Goal: Task Accomplishment & Management: Use online tool/utility

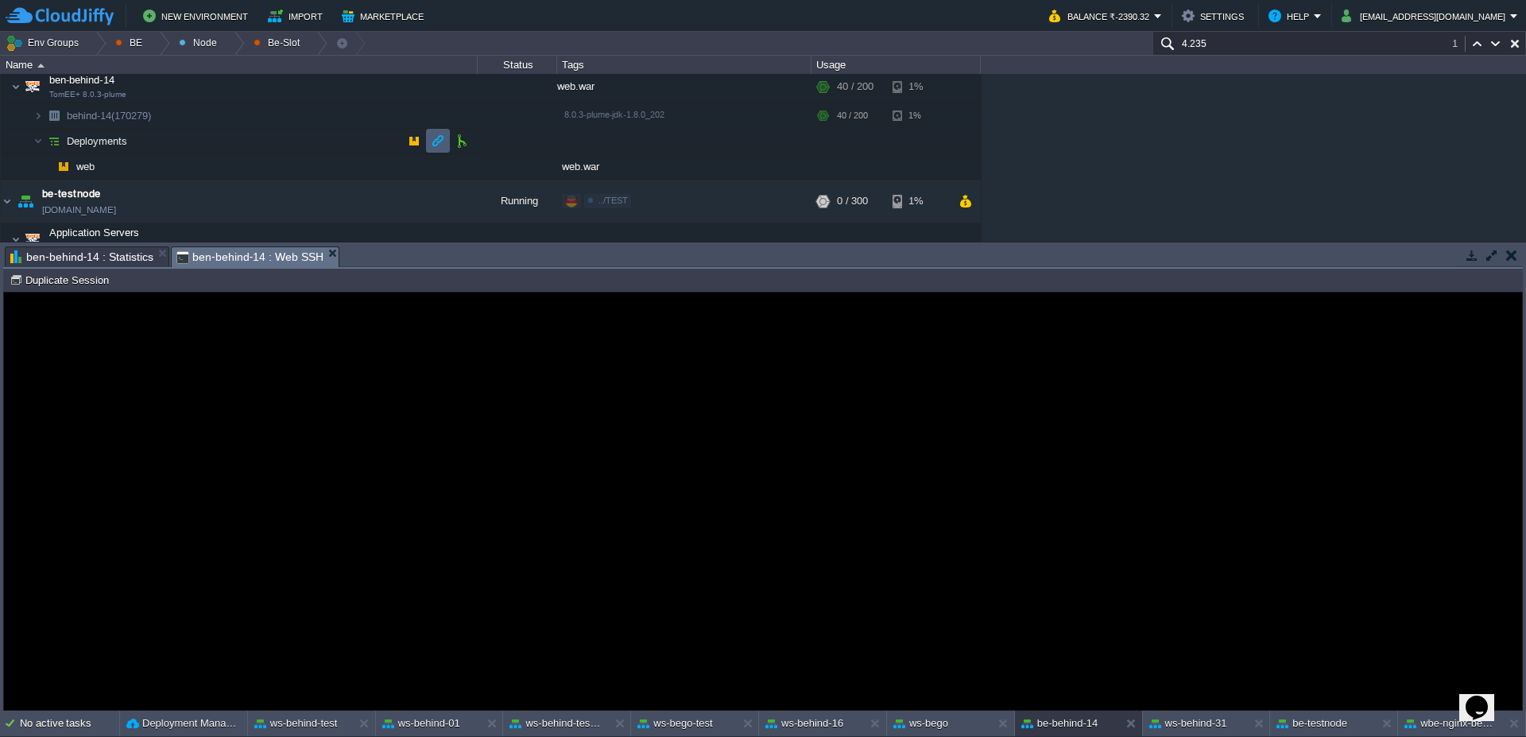
click at [433, 145] on button "button" at bounding box center [438, 141] width 14 height 14
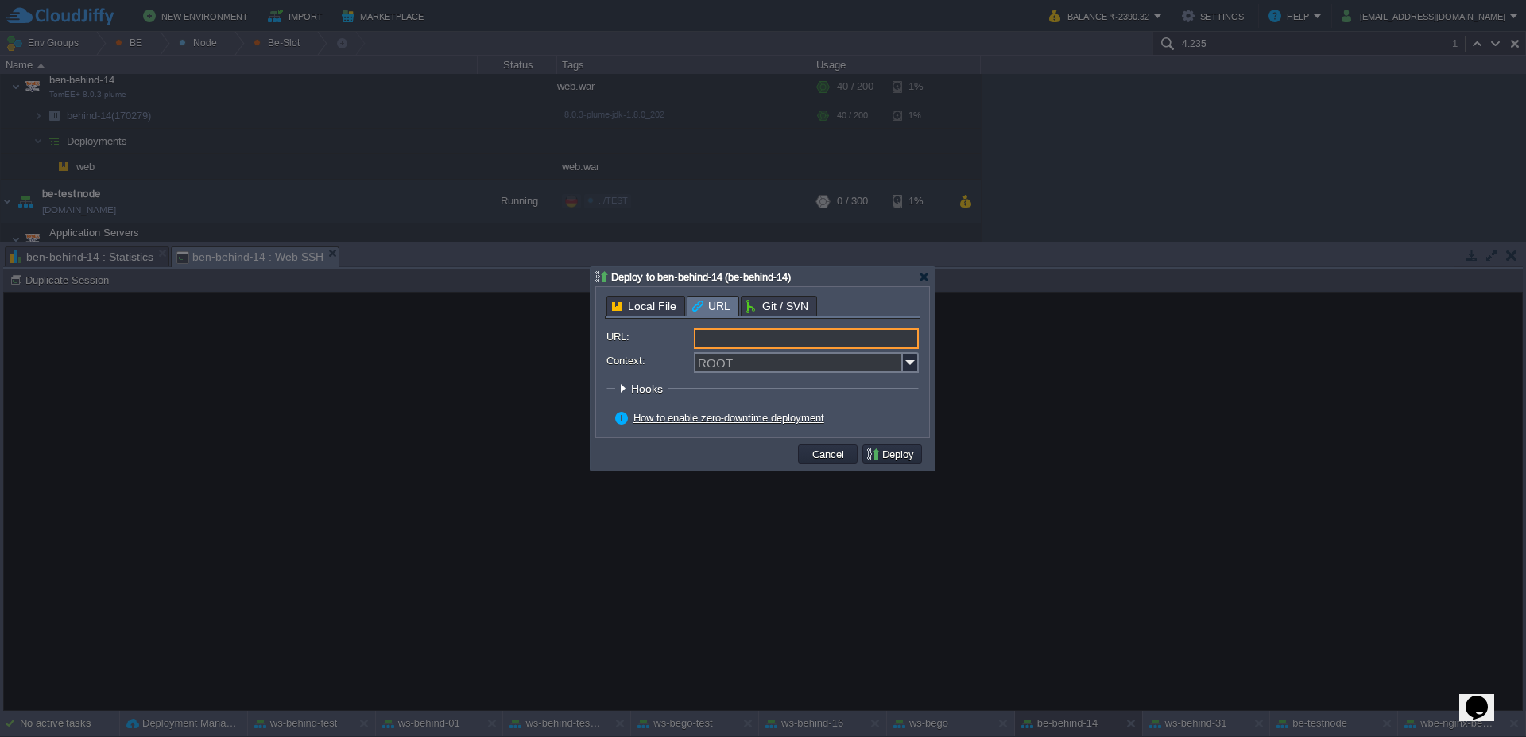
click at [796, 347] on input "URL:" at bounding box center [806, 338] width 225 height 21
type input "[URL][DOMAIN_NAME]"
click at [915, 366] on img at bounding box center [911, 362] width 16 height 21
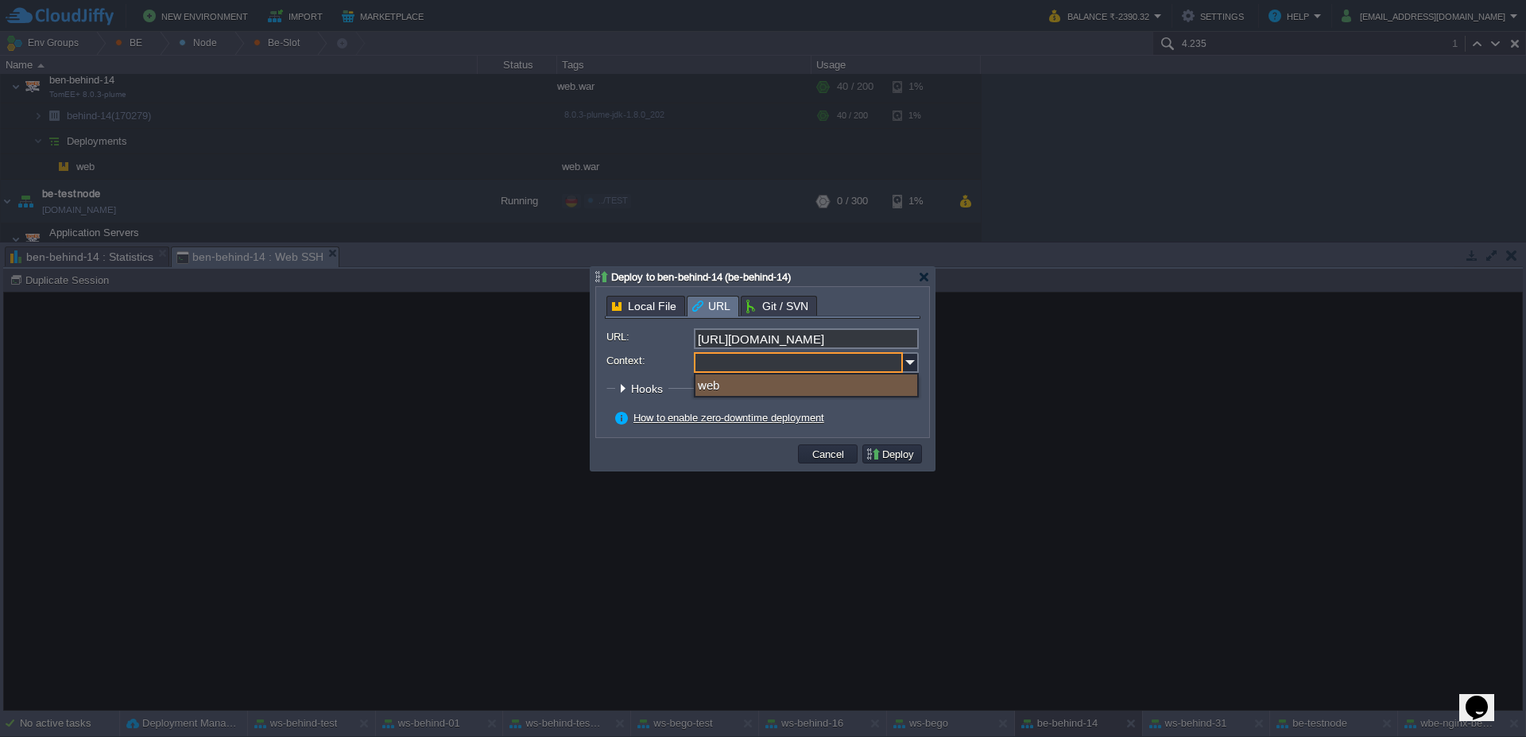
click at [788, 385] on div "web" at bounding box center [806, 384] width 222 height 21
type input "web"
click at [893, 412] on div "How to enable zero-downtime deployment" at bounding box center [767, 418] width 304 height 14
click at [900, 457] on button "Deploy" at bounding box center [892, 454] width 53 height 14
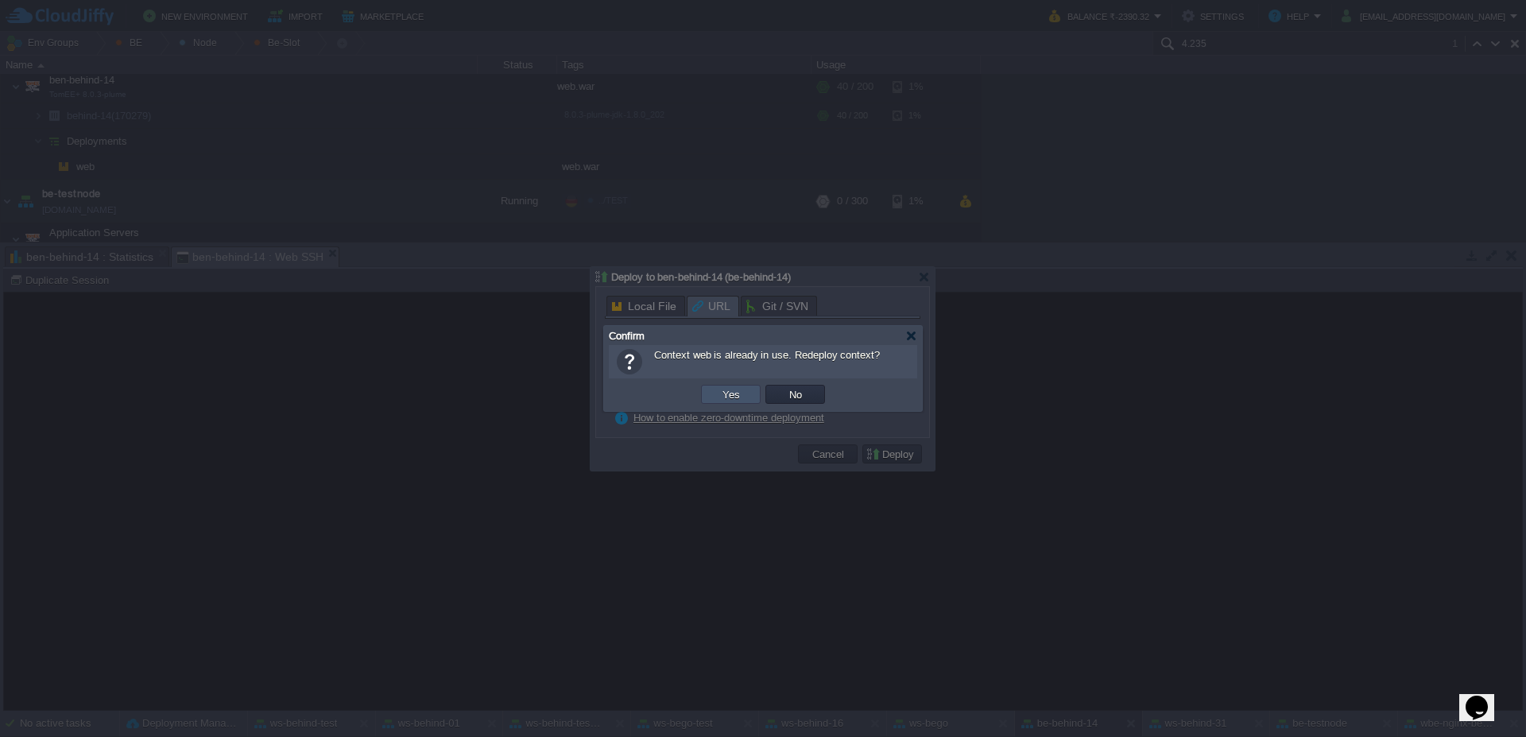
click at [735, 398] on button "Yes" at bounding box center [731, 394] width 27 height 14
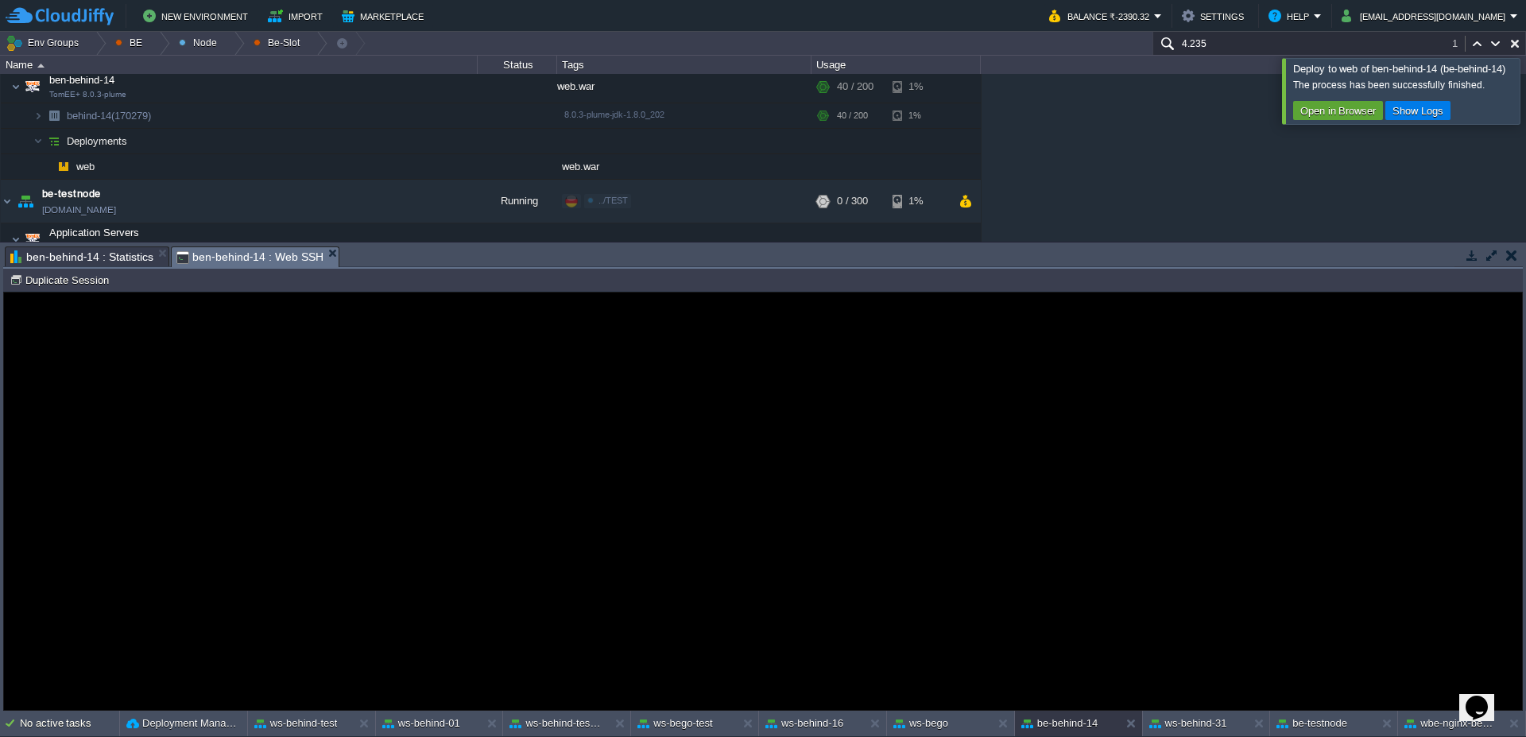
click at [338, 339] on guac-modal "Error An error has occurred and this action cannot be completed. If the problem…" at bounding box center [763, 500] width 1518 height 417
click at [56, 281] on button "Duplicate Session" at bounding box center [62, 280] width 104 height 14
click at [1525, 88] on div at bounding box center [1545, 90] width 0 height 65
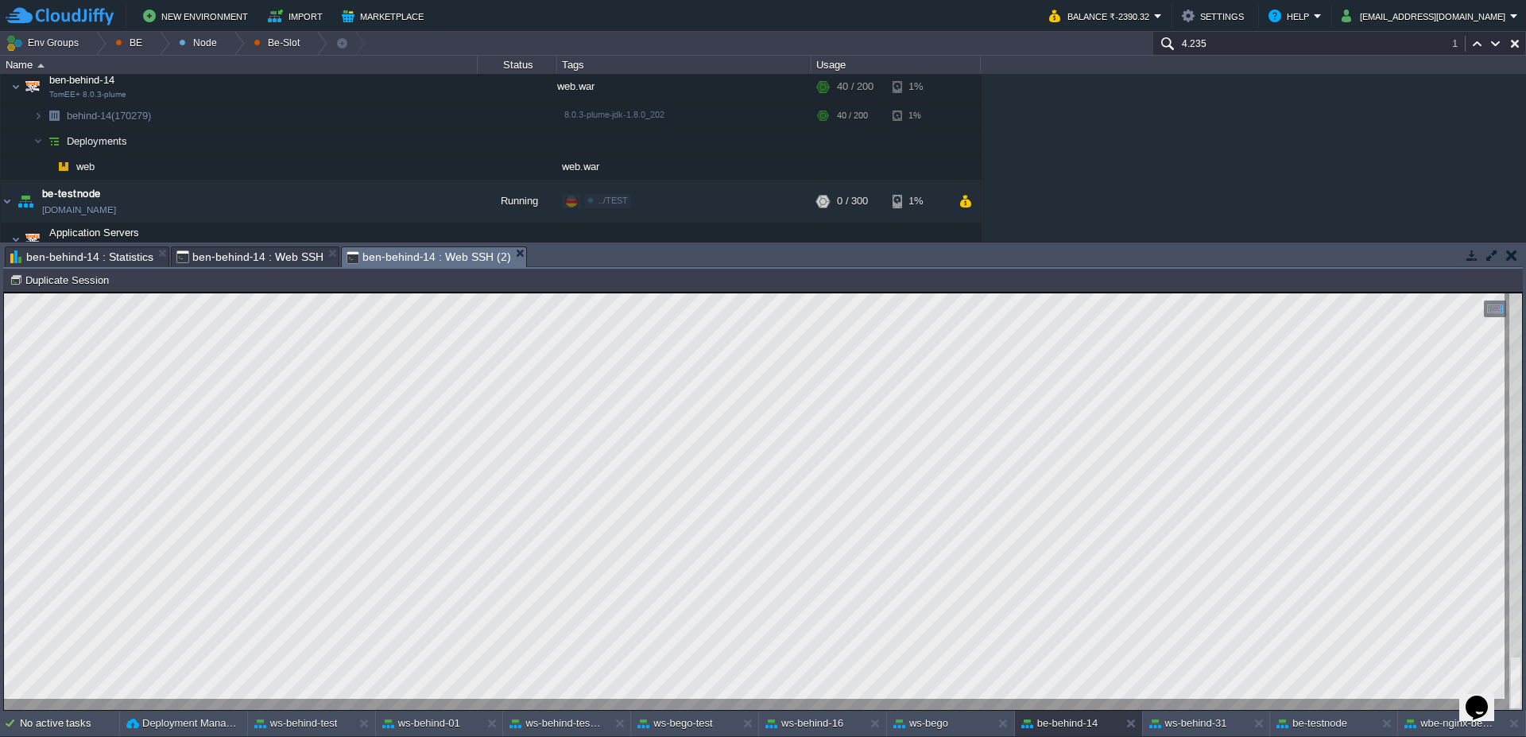
type textarea "attach/9883/fa_e35066ac-f57a-4525-9bf6-22e5bc4de70c.pdf"
click at [434, 141] on button "button" at bounding box center [438, 141] width 14 height 14
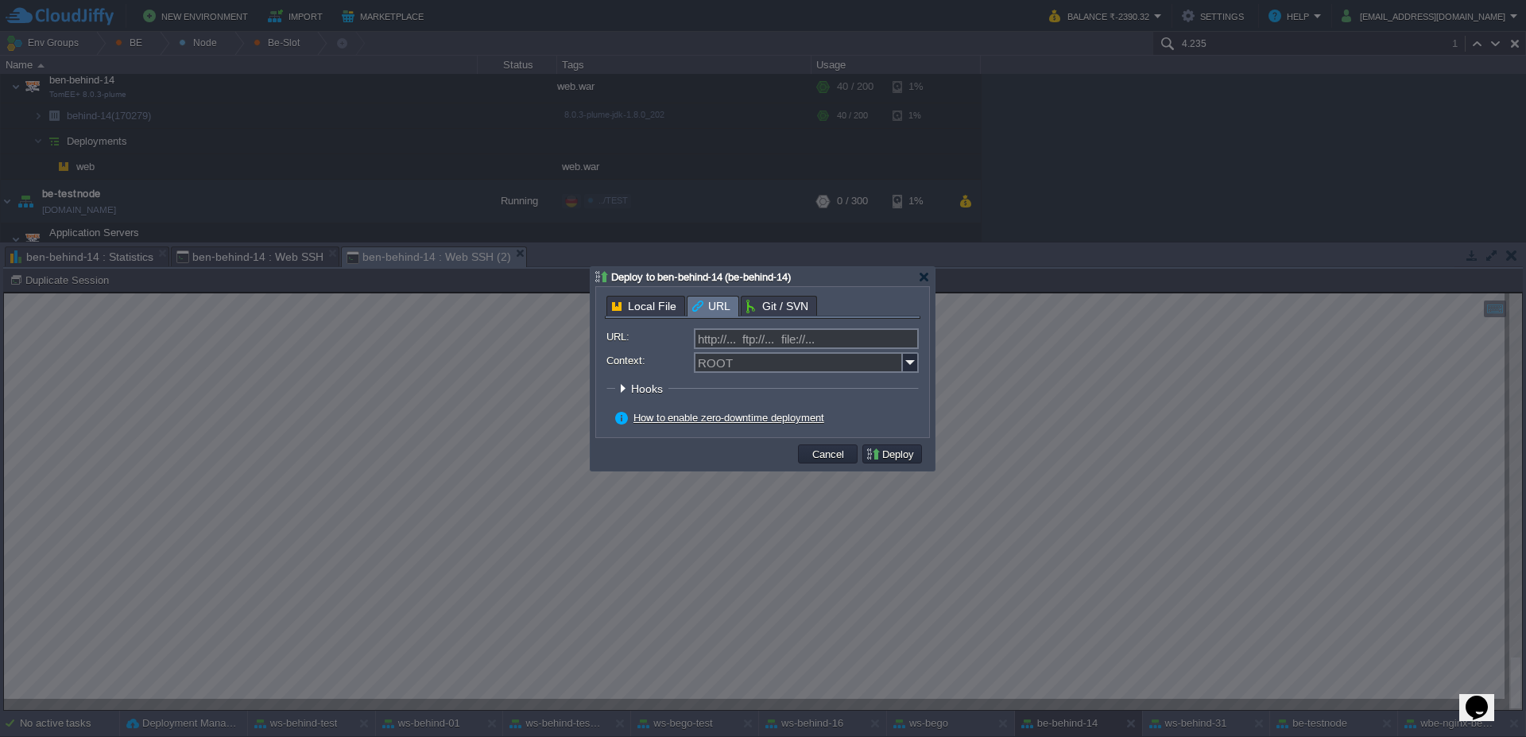
click at [852, 349] on form "URL: http://... ftp://... file://... Context: ROOT Hooks Pre Build Post Pre Dep…" at bounding box center [762, 378] width 312 height 100
click at [862, 338] on input "URL:" at bounding box center [806, 338] width 225 height 21
type input "[URL][DOMAIN_NAME]"
click at [913, 367] on img at bounding box center [911, 362] width 16 height 21
click at [830, 393] on div "web" at bounding box center [806, 384] width 222 height 21
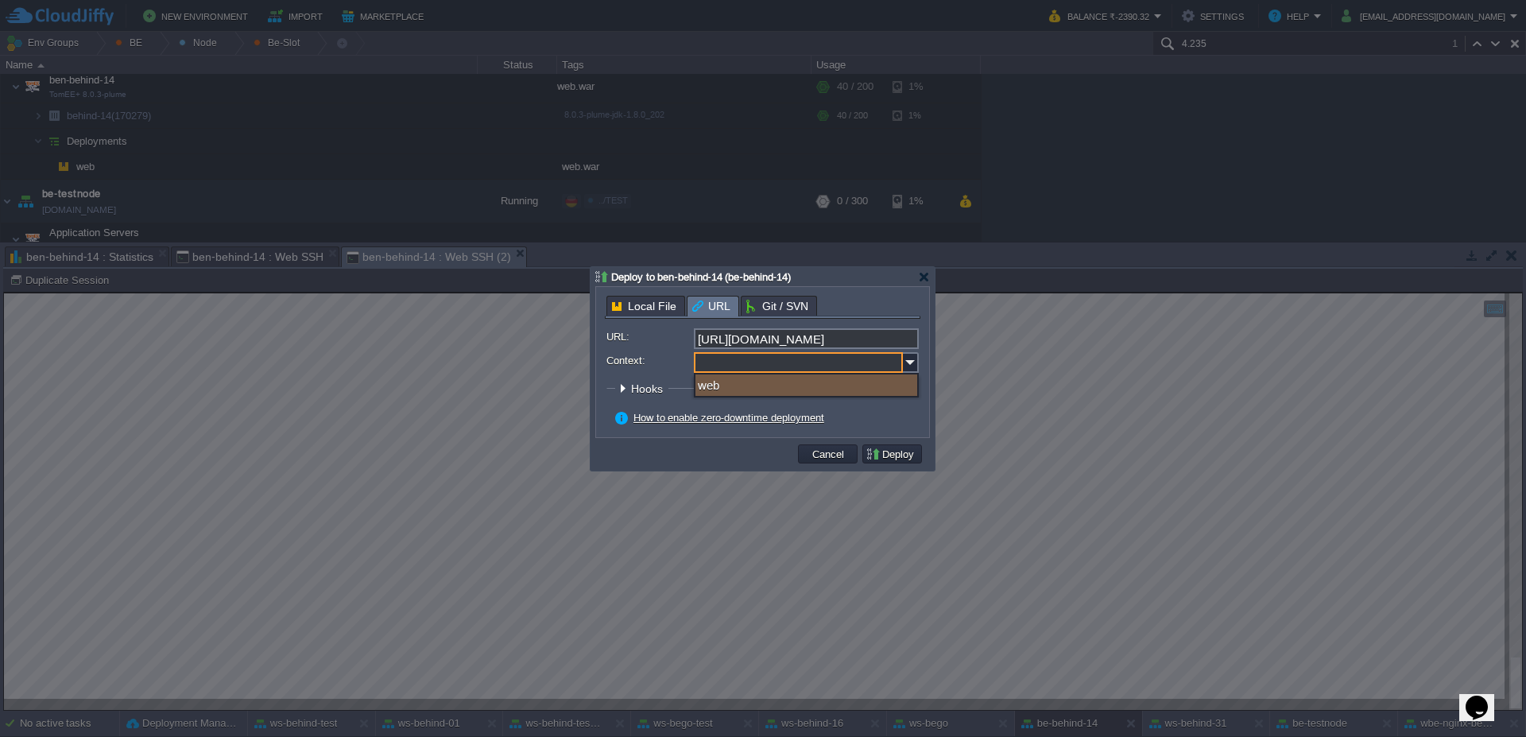
type input "web"
click at [910, 397] on fieldset "Hooks: Loading... Pre Build Post Pre Deploy Post Pre Update Post Loading..." at bounding box center [762, 392] width 312 height 21
click at [889, 461] on td "Deploy" at bounding box center [892, 453] width 60 height 19
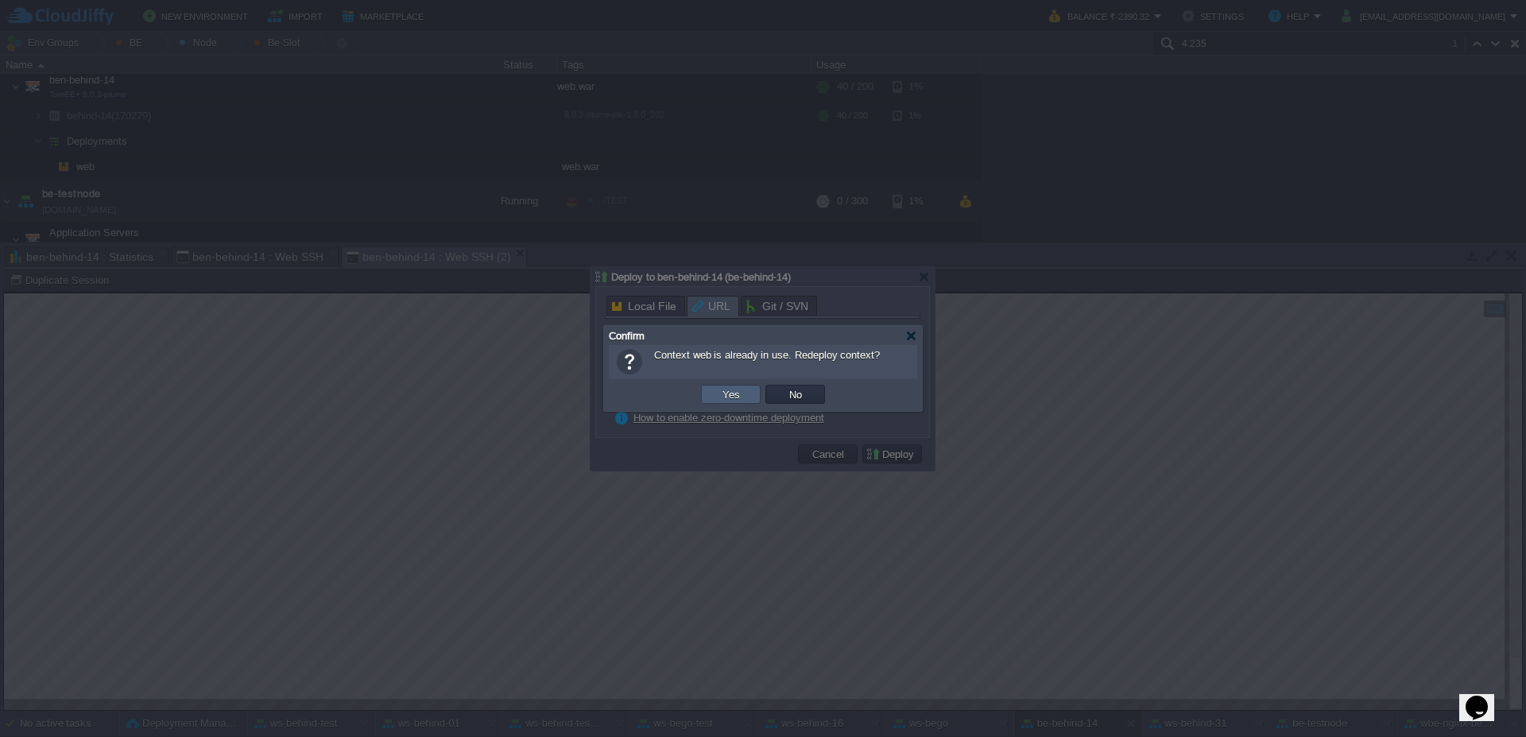
click at [746, 397] on td "Yes" at bounding box center [731, 394] width 60 height 19
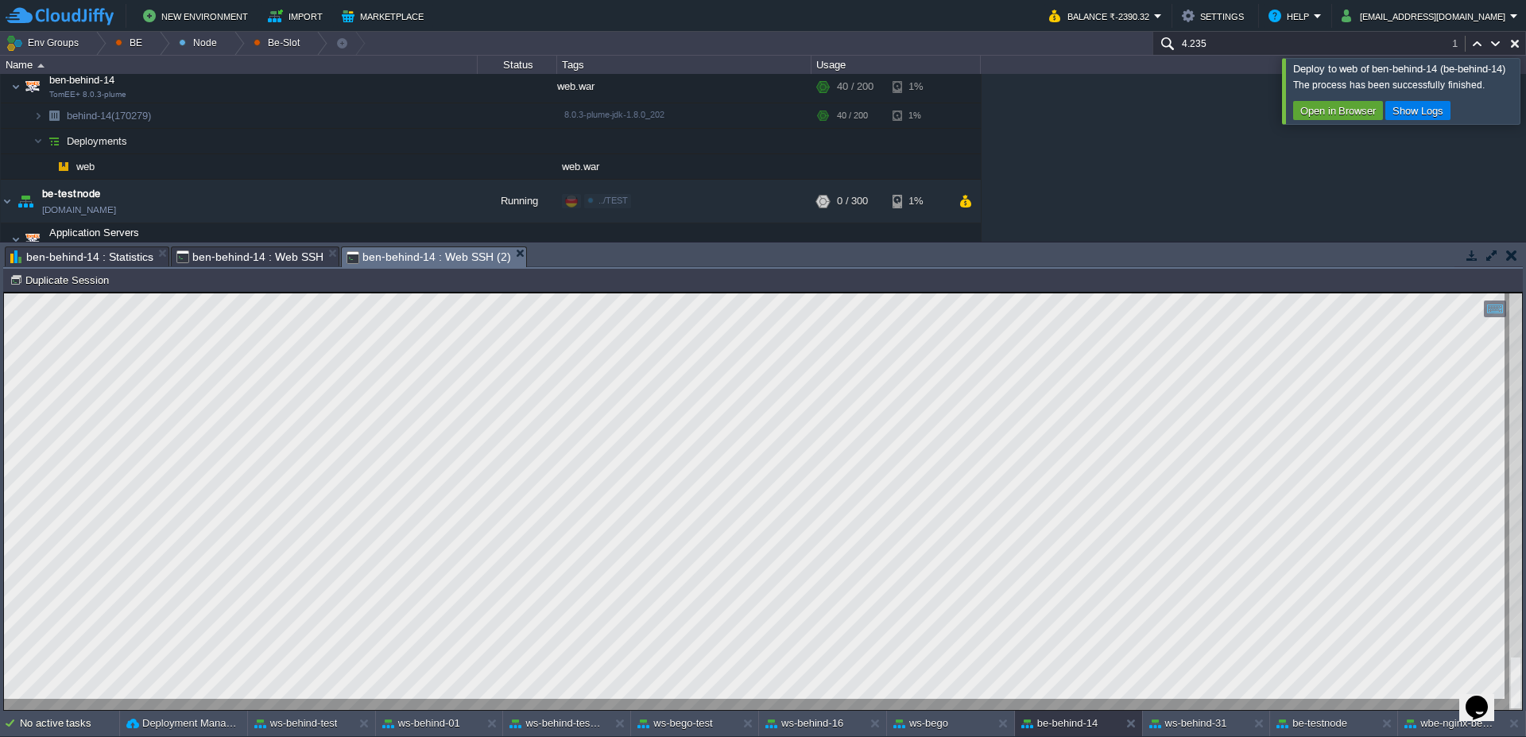
click at [1525, 99] on div at bounding box center [1545, 90] width 0 height 65
